Goal: Transaction & Acquisition: Book appointment/travel/reservation

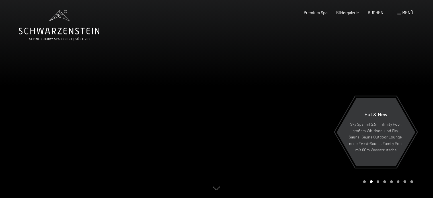
click at [408, 12] on span "Menü" at bounding box center [408, 12] width 11 height 5
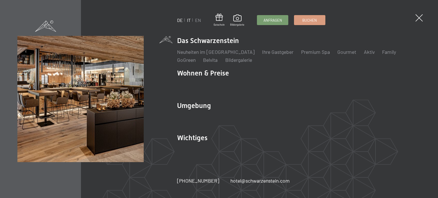
click at [190, 21] on link "IT" at bounding box center [189, 19] width 4 height 5
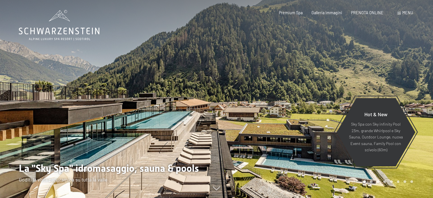
click at [401, 14] on div "Menu" at bounding box center [406, 13] width 16 height 6
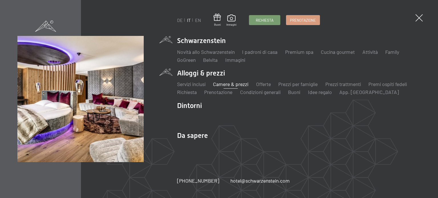
click at [230, 85] on link "Camere & prezzi" at bounding box center [230, 84] width 35 height 6
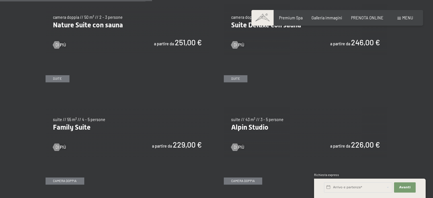
scroll to position [570, 0]
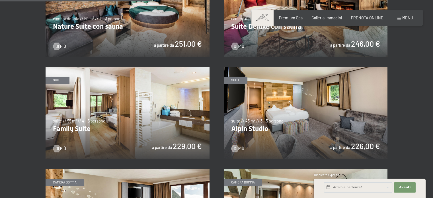
click at [283, 111] on img at bounding box center [306, 113] width 164 height 92
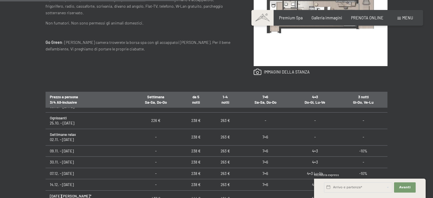
scroll to position [224, 0]
